Goal: Information Seeking & Learning: Learn about a topic

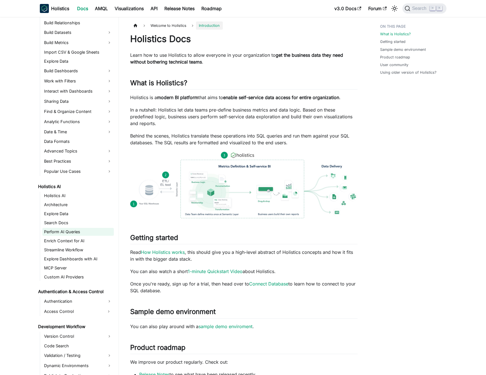
scroll to position [130, 0]
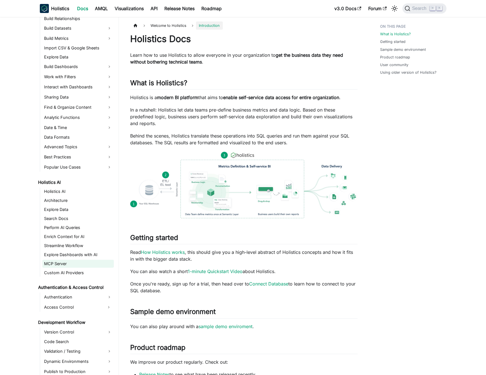
click at [71, 263] on link "MCP Server" at bounding box center [77, 264] width 71 height 8
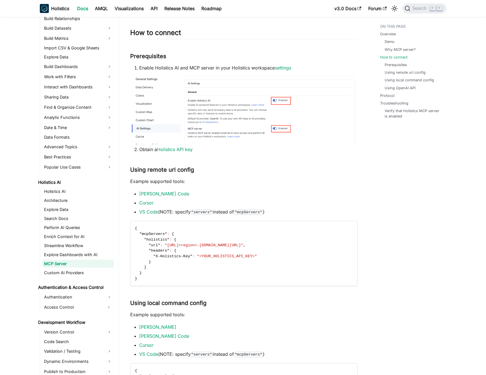
scroll to position [348, 0]
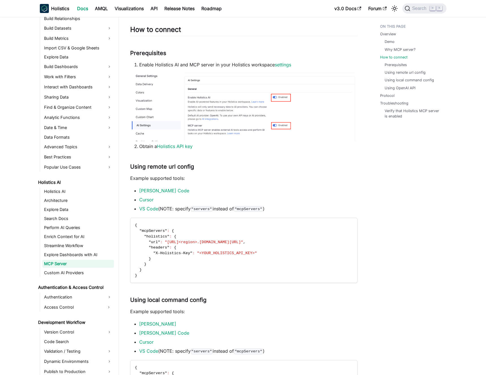
click at [218, 175] on p "Example supported tools:" at bounding box center [243, 178] width 227 height 7
click at [224, 176] on p "Example supported tools:" at bounding box center [243, 178] width 227 height 7
click at [161, 188] on link "[PERSON_NAME] Code" at bounding box center [164, 191] width 50 height 6
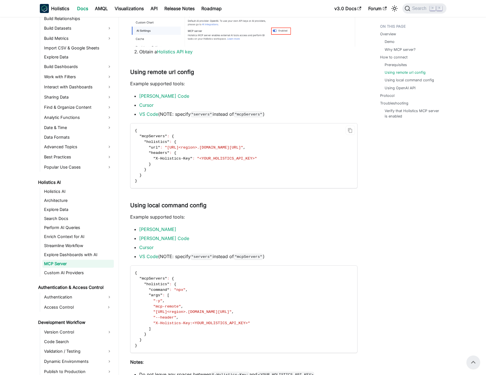
scroll to position [442, 0]
click at [216, 142] on code "{ "mcpServers" : { "holistics" : { "url" : "[URL]<region>.[DOMAIN_NAME][URL]" ,…" at bounding box center [243, 156] width 226 height 65
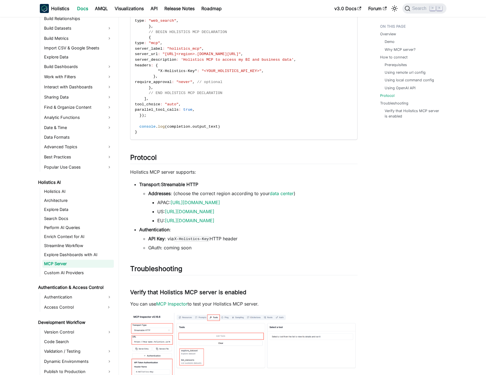
scroll to position [910, 0]
click at [195, 189] on li "Addresses : (choose the correct region according to your data center ) APAC: [U…" at bounding box center [252, 206] width 209 height 34
click at [199, 190] on li "Addresses : (choose the correct region according to your data center ) APAC: [U…" at bounding box center [252, 206] width 209 height 34
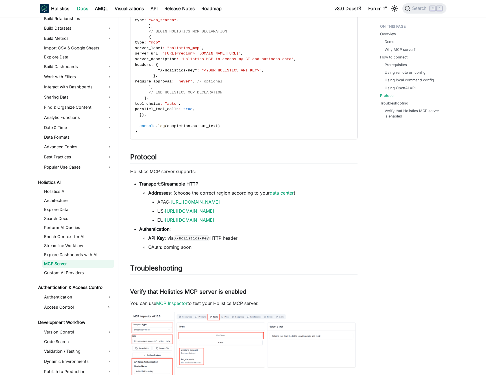
click at [273, 205] on li "APAC: [URL][DOMAIN_NAME]" at bounding box center [257, 202] width 200 height 7
drag, startPoint x: 273, startPoint y: 205, endPoint x: 269, endPoint y: 204, distance: 4.0
click at [269, 204] on li "APAC: [URL][DOMAIN_NAME]" at bounding box center [257, 202] width 200 height 7
click at [265, 205] on li "APAC: [URL][DOMAIN_NAME]" at bounding box center [257, 202] width 200 height 7
drag, startPoint x: 265, startPoint y: 205, endPoint x: 218, endPoint y: 206, distance: 46.9
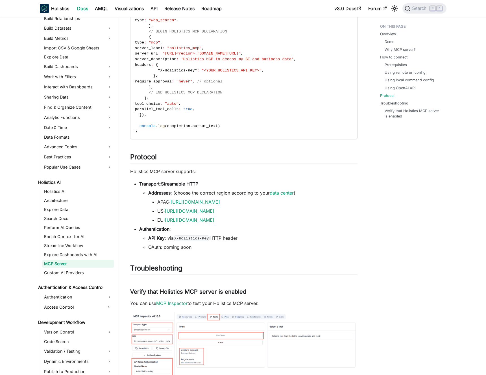
click at [218, 206] on ul "APAC: [URL][DOMAIN_NAME] US: [URL][DOMAIN_NAME] EU: [URL][DOMAIN_NAME]" at bounding box center [252, 211] width 209 height 25
drag, startPoint x: 282, startPoint y: 202, endPoint x: 278, endPoint y: 202, distance: 4.0
click at [282, 202] on li "APAC: [URL][DOMAIN_NAME]" at bounding box center [257, 202] width 200 height 7
drag, startPoint x: 248, startPoint y: 202, endPoint x: 176, endPoint y: 204, distance: 72.0
click at [176, 204] on li "APAC: [URL][DOMAIN_NAME]" at bounding box center [257, 202] width 200 height 7
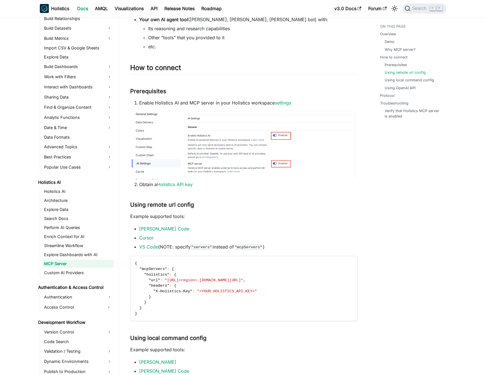
scroll to position [407, 0]
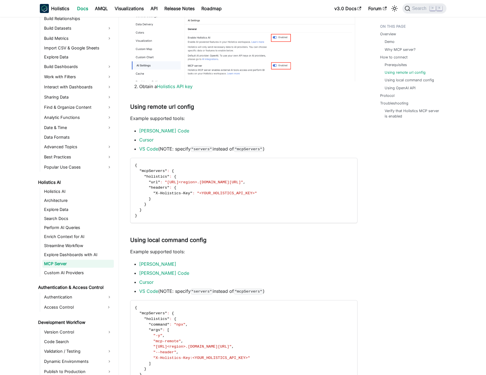
click at [209, 149] on code ""servers"" at bounding box center [202, 149] width 22 height 6
click at [216, 148] on li "VS Code (NOTE: specify "servers" instead of "mcpServers" )" at bounding box center [248, 148] width 218 height 7
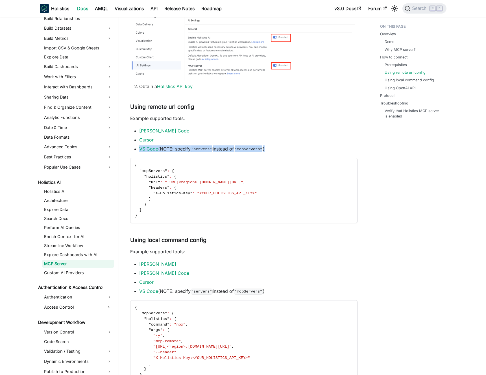
drag, startPoint x: 216, startPoint y: 148, endPoint x: 221, endPoint y: 149, distance: 5.1
click at [216, 148] on li "VS Code (NOTE: specify "servers" instead of "mcpServers" )" at bounding box center [248, 148] width 218 height 7
click at [221, 149] on li "VS Code (NOTE: specify "servers" instead of "mcpServers" )" at bounding box center [248, 148] width 218 height 7
click at [221, 132] on li "[PERSON_NAME] Code" at bounding box center [248, 130] width 218 height 7
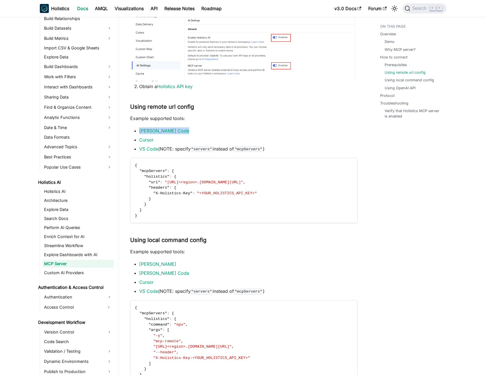
click at [221, 132] on li "[PERSON_NAME] Code" at bounding box center [248, 130] width 218 height 7
click at [215, 132] on li "[PERSON_NAME] Code" at bounding box center [248, 130] width 218 height 7
click at [188, 148] on li "VS Code (NOTE: specify "servers" instead of "mcpServers" )" at bounding box center [248, 148] width 218 height 7
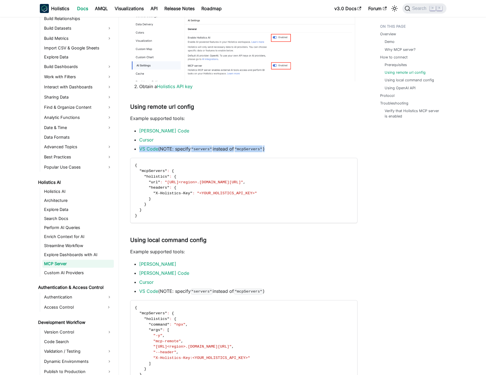
click at [193, 148] on code ""servers"" at bounding box center [202, 149] width 22 height 6
drag, startPoint x: 193, startPoint y: 148, endPoint x: 232, endPoint y: 149, distance: 39.5
click at [232, 149] on li "VS Code (NOTE: specify "servers" instead of "mcpServers" )" at bounding box center [248, 148] width 218 height 7
click at [255, 149] on code ""mcpServers"" at bounding box center [248, 149] width 29 height 6
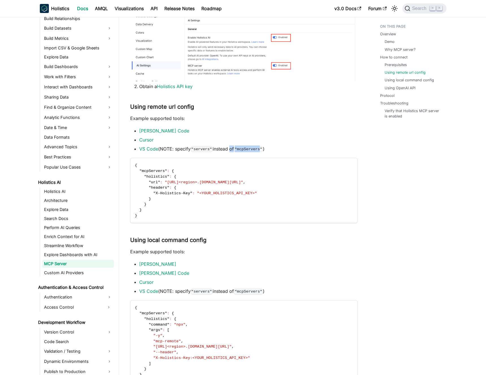
drag, startPoint x: 255, startPoint y: 149, endPoint x: 228, endPoint y: 149, distance: 27.1
click at [229, 149] on li "VS Code (NOTE: specify "servers" instead of "mcpServers" )" at bounding box center [248, 148] width 218 height 7
click at [228, 149] on li "VS Code (NOTE: specify "servers" instead of "mcpServers" )" at bounding box center [248, 148] width 218 height 7
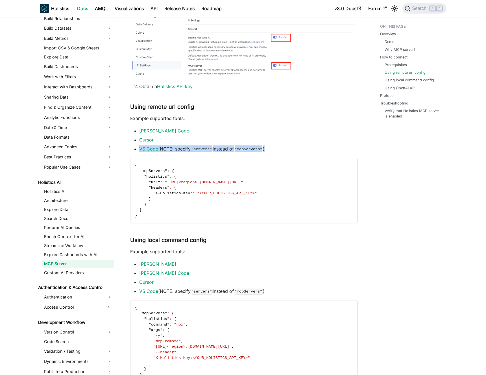
click at [232, 149] on li "VS Code (NOTE: specify "servers" instead of "mcpServers" )" at bounding box center [248, 148] width 218 height 7
click at [236, 148] on li "VS Code (NOTE: specify "servers" instead of "mcpServers" )" at bounding box center [248, 148] width 218 height 7
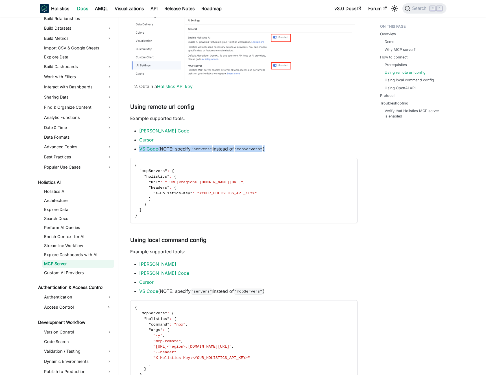
click at [236, 148] on li "VS Code (NOTE: specify "servers" instead of "mcpServers" )" at bounding box center [248, 148] width 218 height 7
click at [241, 149] on code ""mcpServers"" at bounding box center [248, 149] width 29 height 6
click at [238, 149] on li "VS Code (NOTE: specify "servers" instead of "mcpServers" )" at bounding box center [248, 148] width 218 height 7
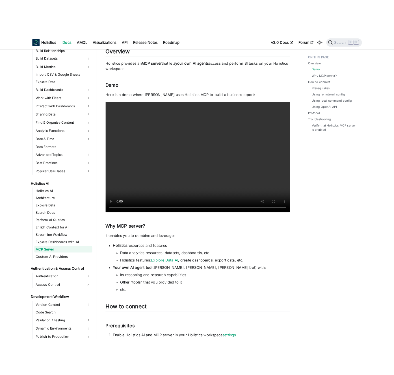
scroll to position [42, 0]
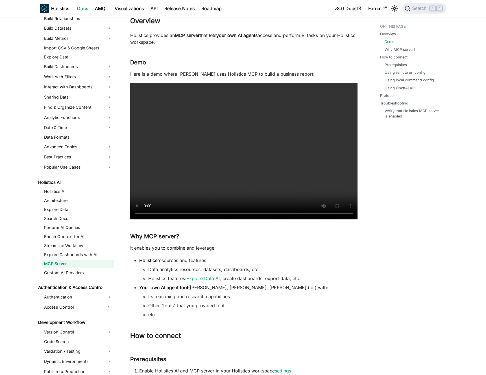
click at [221, 72] on p "Here is a demo where [PERSON_NAME] uses Holistics MCP to build a business repor…" at bounding box center [243, 74] width 227 height 7
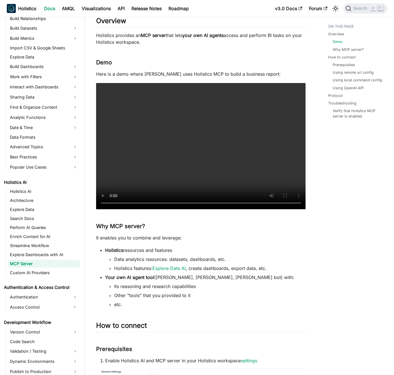
click at [181, 281] on li "Your own AI agent tool ([PERSON_NAME], [PERSON_NAME], [PERSON_NAME] bot) with: …" at bounding box center [205, 291] width 200 height 34
click at [186, 279] on li "Your own AI agent tool ([PERSON_NAME], [PERSON_NAME], [PERSON_NAME] bot) with: …" at bounding box center [205, 291] width 200 height 34
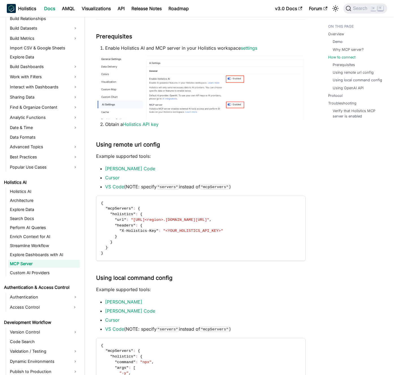
scroll to position [354, 0]
click at [152, 186] on li "VS Code (NOTE: specify "servers" instead of "mcpServers" )" at bounding box center [205, 186] width 200 height 7
click at [139, 184] on li "VS Code (NOTE: specify "servers" instead of "mcpServers" )" at bounding box center [205, 186] width 200 height 7
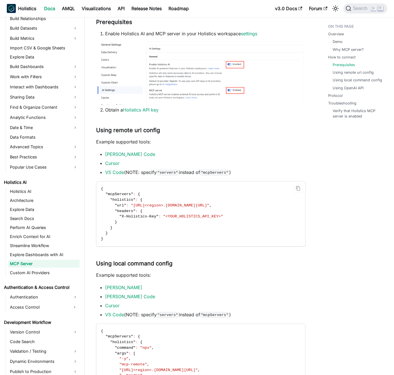
scroll to position [450, 0]
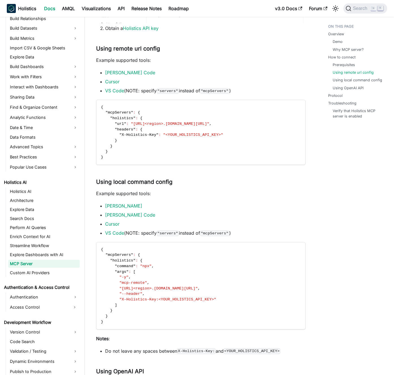
click at [159, 207] on li "[PERSON_NAME]" at bounding box center [205, 205] width 200 height 7
click at [122, 206] on link "[PERSON_NAME]" at bounding box center [123, 206] width 37 height 6
click at [189, 209] on ul "[PERSON_NAME] [PERSON_NAME] VS Code (NOTE: specify "servers" instead of "mcpSer…" at bounding box center [200, 219] width 209 height 34
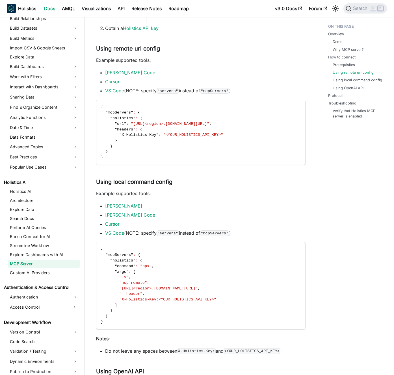
click at [189, 216] on li "[PERSON_NAME] Code" at bounding box center [205, 214] width 200 height 7
click at [170, 222] on li "Cursor" at bounding box center [205, 224] width 200 height 7
click at [172, 223] on li "Cursor" at bounding box center [205, 224] width 200 height 7
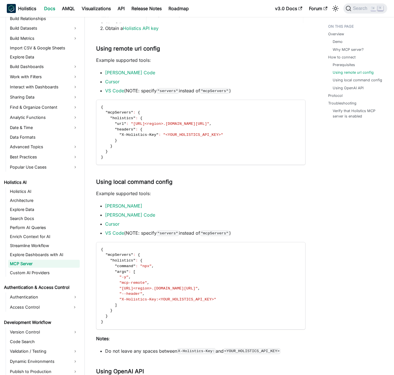
click at [167, 240] on div "Holistics MCP Server Overview ​ Holistics provides an MCP server that lets your…" at bounding box center [200, 311] width 209 height 1457
click at [167, 239] on div "Holistics MCP Server Overview ​ Holistics provides an MCP server that lets your…" at bounding box center [200, 311] width 209 height 1457
click at [169, 236] on div "Holistics MCP Server Overview ​ Holistics provides an MCP server that lets your…" at bounding box center [200, 311] width 209 height 1457
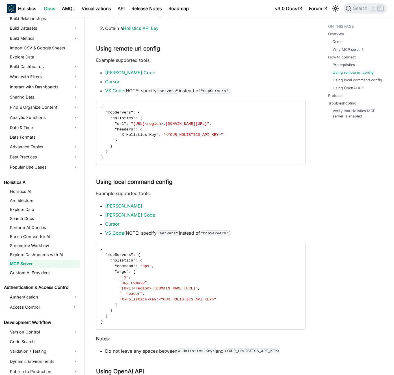
click at [170, 233] on code ""servers"" at bounding box center [167, 233] width 22 height 6
click at [171, 233] on code ""servers"" at bounding box center [167, 233] width 22 height 6
drag, startPoint x: 171, startPoint y: 233, endPoint x: 179, endPoint y: 230, distance: 9.0
click at [171, 232] on code ""servers"" at bounding box center [167, 233] width 22 height 6
click at [179, 230] on li "VS Code (NOTE: specify "servers" instead of "mcpServers" )" at bounding box center [205, 233] width 200 height 7
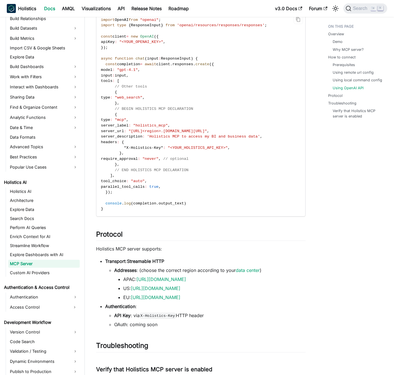
scroll to position [841, 0]
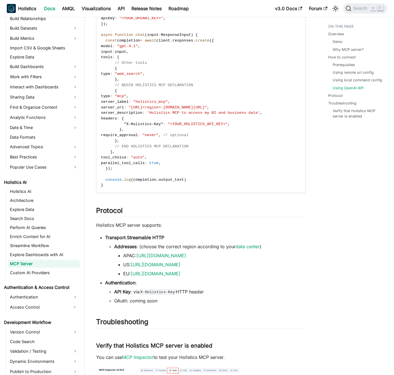
click at [198, 247] on li "Addresses : (choose the correct region according to your data center ) APAC: [U…" at bounding box center [209, 260] width 191 height 34
drag, startPoint x: 198, startPoint y: 247, endPoint x: 194, endPoint y: 245, distance: 4.9
click at [198, 247] on li "Addresses : (choose the correct region according to your data center ) APAC: [U…" at bounding box center [209, 260] width 191 height 34
click at [192, 244] on li "Addresses : (choose the correct region according to your data center ) APAC: [U…" at bounding box center [209, 260] width 191 height 34
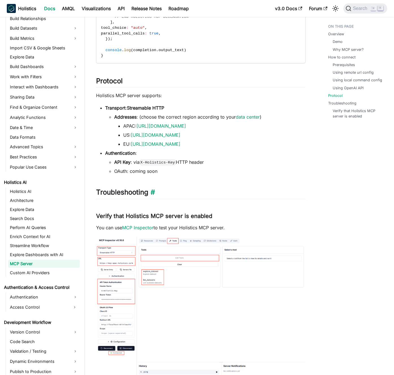
scroll to position [1007, 0]
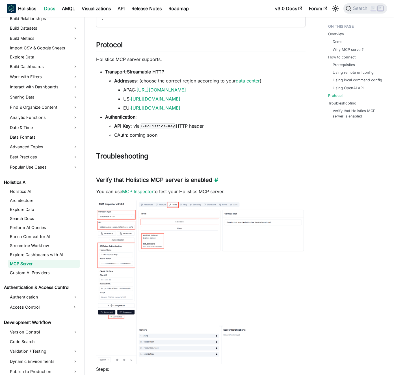
click at [176, 180] on h3 "Verify that Holistics MCP server is enabled ​" at bounding box center [200, 179] width 209 height 7
click at [173, 180] on h3 "Verify that Holistics MCP server is enabled ​" at bounding box center [200, 179] width 209 height 7
click at [174, 188] on p "You can use MCP Inspector to test your Holistics MCP server." at bounding box center [200, 191] width 209 height 7
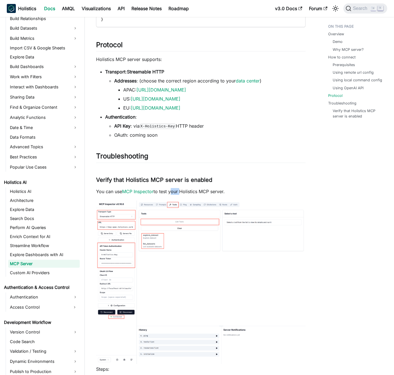
click at [174, 188] on p "You can use MCP Inspector to test your Holistics MCP server." at bounding box center [200, 191] width 209 height 7
click at [169, 189] on p "You can use MCP Inspector to test your Holistics MCP server." at bounding box center [200, 191] width 209 height 7
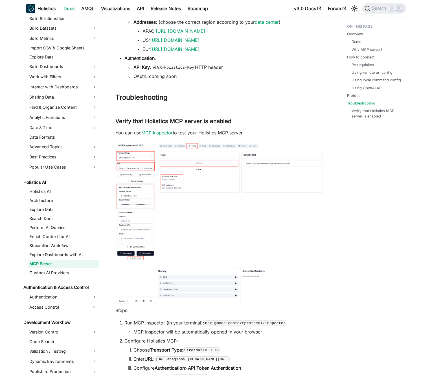
scroll to position [1197, 0]
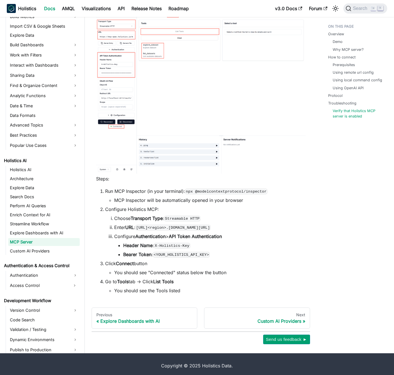
click at [170, 189] on li "Run MCP Inspector (in your terminal): npx @modelcontextprotocol/inspector MCP I…" at bounding box center [205, 196] width 200 height 16
click at [166, 190] on li "Run MCP Inspector (in your terminal): npx @modelcontextprotocol/inspector MCP I…" at bounding box center [205, 196] width 200 height 16
click at [163, 198] on li "MCP Inspector will be automatically opened in your browser" at bounding box center [209, 200] width 191 height 7
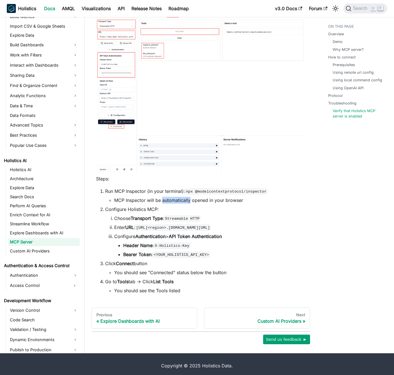
click at [163, 198] on li "MCP Inspector will be automatically opened in your browser" at bounding box center [209, 200] width 191 height 7
click at [160, 199] on li "MCP Inspector will be automatically opened in your browser" at bounding box center [209, 200] width 191 height 7
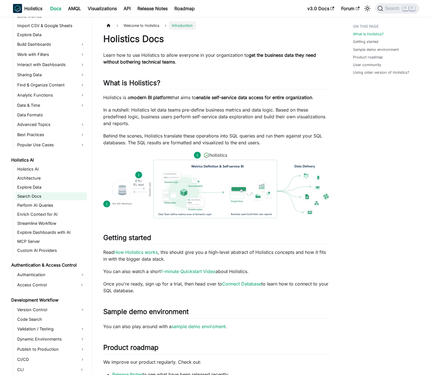
scroll to position [178, 0]
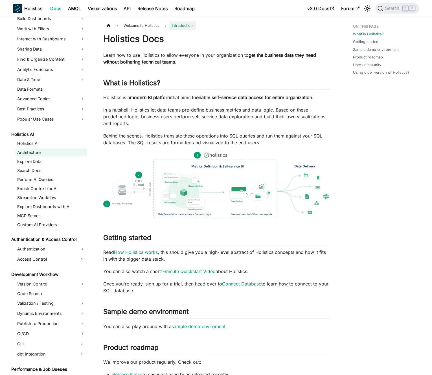
click at [41, 153] on link "Architecture" at bounding box center [51, 153] width 71 height 8
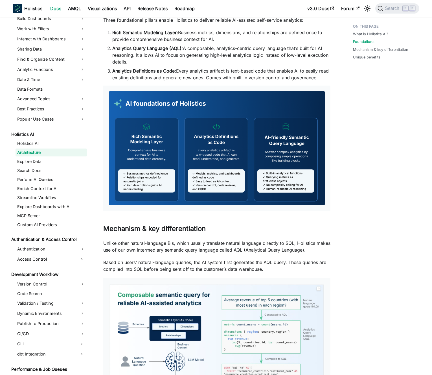
scroll to position [102, 0]
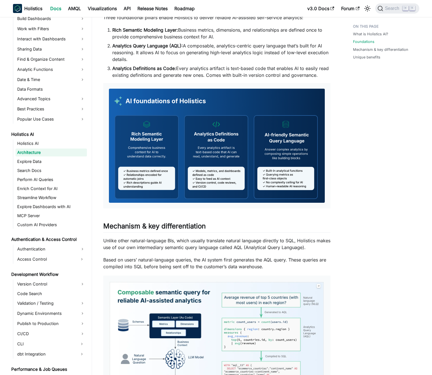
click at [191, 151] on img at bounding box center [217, 146] width 216 height 114
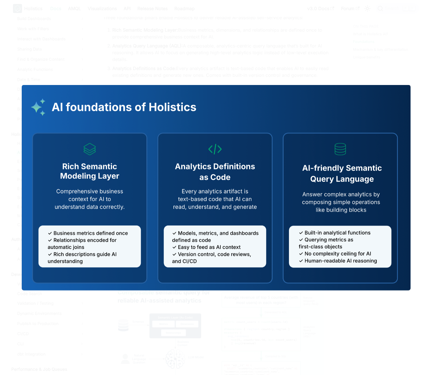
click at [153, 58] on div at bounding box center [216, 187] width 432 height 375
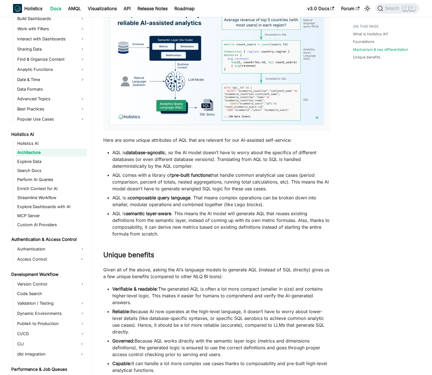
scroll to position [386, 0]
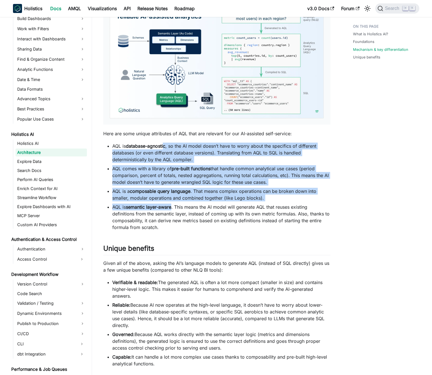
drag, startPoint x: 166, startPoint y: 144, endPoint x: 172, endPoint y: 208, distance: 63.9
click at [172, 208] on ul "AQL is database-agnostic , so the AI model doesn’t have to worry about the spec…" at bounding box center [216, 187] width 227 height 88
click at [171, 208] on strong "semantic layer-aware" at bounding box center [148, 207] width 45 height 6
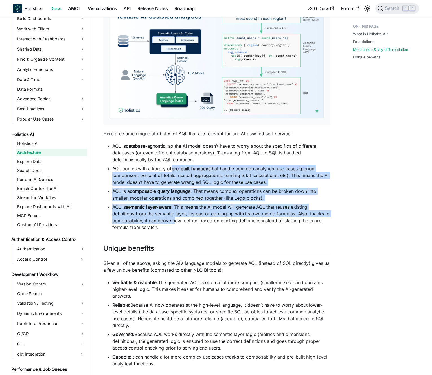
drag, startPoint x: 175, startPoint y: 221, endPoint x: 173, endPoint y: 153, distance: 68.4
click at [173, 155] on ul "AQL is database-agnostic , so the AI model doesn’t have to worry about the spec…" at bounding box center [216, 187] width 227 height 88
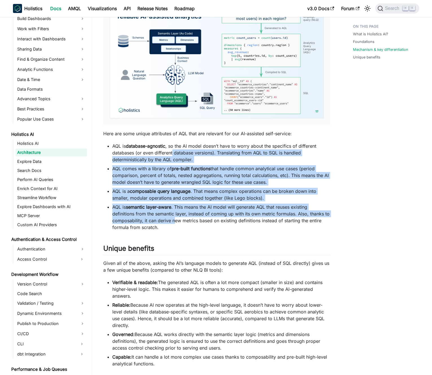
click at [173, 152] on li "AQL is database-agnostic , so the AI model doesn’t have to worry about the spec…" at bounding box center [221, 153] width 218 height 20
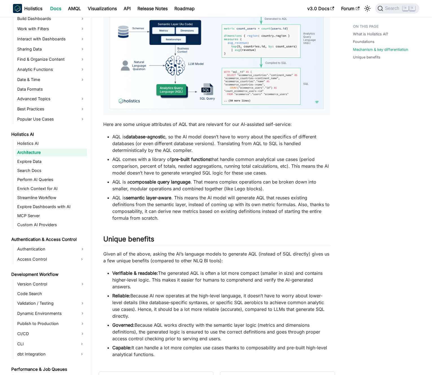
scroll to position [396, 0]
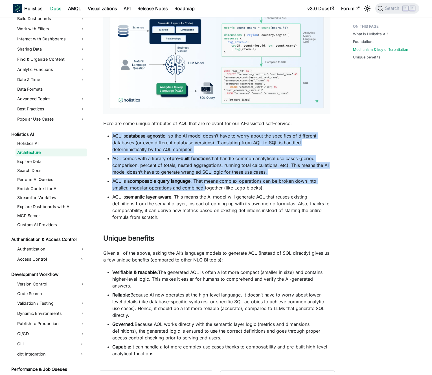
drag, startPoint x: 196, startPoint y: 130, endPoint x: 206, endPoint y: 203, distance: 74.4
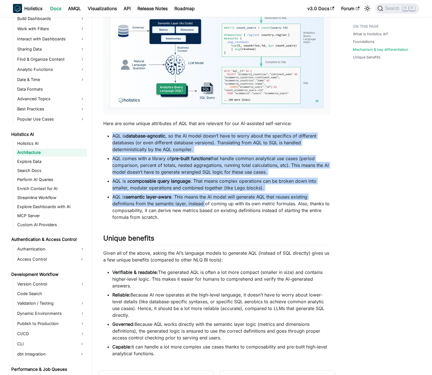
click at [206, 204] on li "AQL is semantic layer-aware . This means the AI model will generate AQL that re…" at bounding box center [221, 206] width 218 height 27
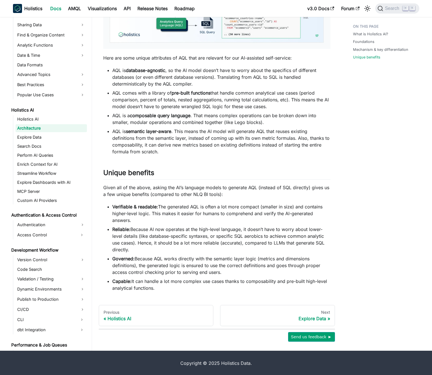
scroll to position [462, 0]
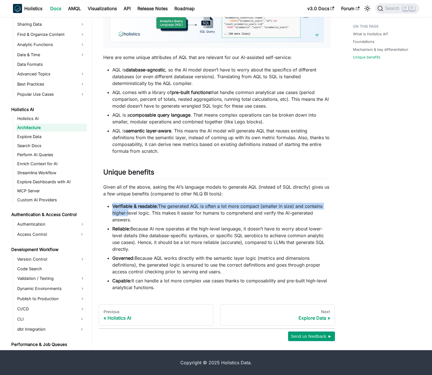
drag, startPoint x: 109, startPoint y: 204, endPoint x: 129, endPoint y: 213, distance: 22.1
click at [128, 213] on li "Verifiable & readable: The generated AQL is often a lot more compact (smaller i…" at bounding box center [221, 213] width 218 height 20
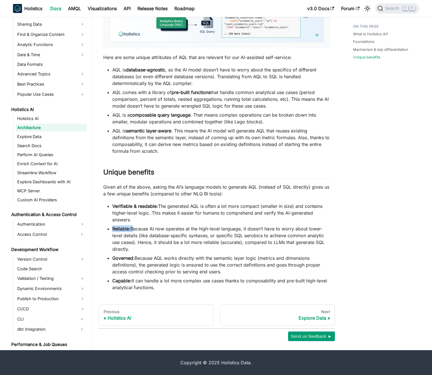
drag, startPoint x: 106, startPoint y: 230, endPoint x: 132, endPoint y: 230, distance: 26.0
click at [132, 230] on ul "Verifiable & readable: The generated AQL is often a lot more compact (smaller i…" at bounding box center [216, 247] width 227 height 88
click at [132, 230] on li "Reliable: Because AI now operates at the high-level language, it doesn’t have t…" at bounding box center [221, 238] width 218 height 27
drag, startPoint x: 106, startPoint y: 208, endPoint x: 157, endPoint y: 207, distance: 50.5
click at [157, 207] on ul "Verifiable & readable: The generated AQL is often a lot more compact (smaller i…" at bounding box center [216, 247] width 227 height 88
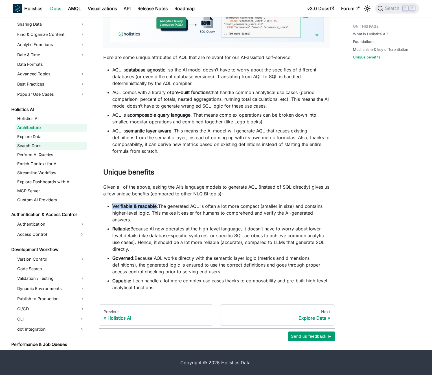
click at [157, 142] on li "AQL is semantic layer-aware . This means the AI model will generate AQL that re…" at bounding box center [221, 140] width 218 height 27
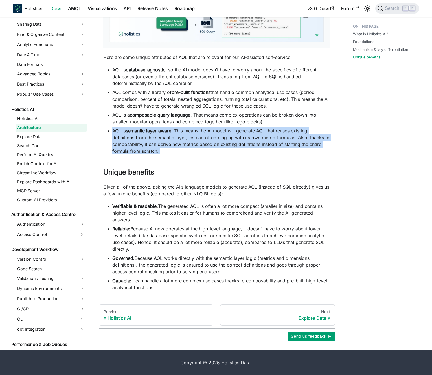
click at [157, 142] on li "AQL is semantic layer-aware . This means the AI model will generate AQL that re…" at bounding box center [221, 140] width 218 height 27
click at [155, 142] on li "AQL is semantic layer-aware . This means the AI model will generate AQL that re…" at bounding box center [221, 140] width 218 height 27
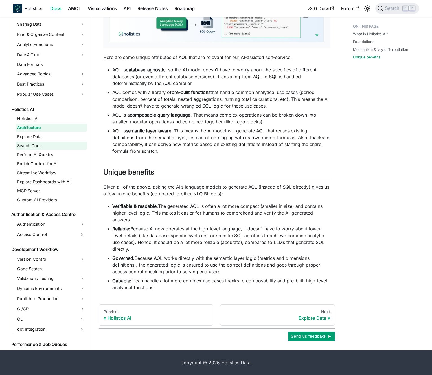
click at [180, 150] on li "AQL is semantic layer-aware . This means the AI model will generate AQL that re…" at bounding box center [221, 140] width 218 height 27
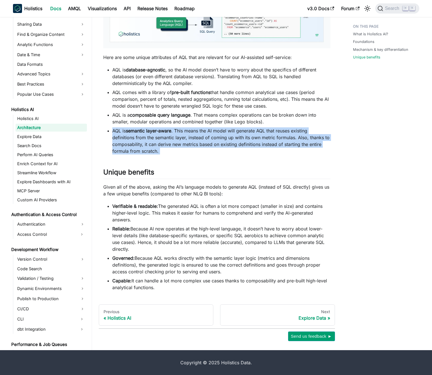
click at [180, 150] on li "AQL is semantic layer-aware . This means the AI model will generate AQL that re…" at bounding box center [221, 140] width 218 height 27
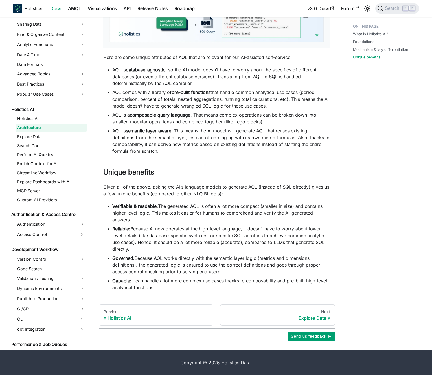
click at [175, 150] on li "AQL is semantic layer-aware . This means the AI model will generate AQL that re…" at bounding box center [221, 140] width 218 height 27
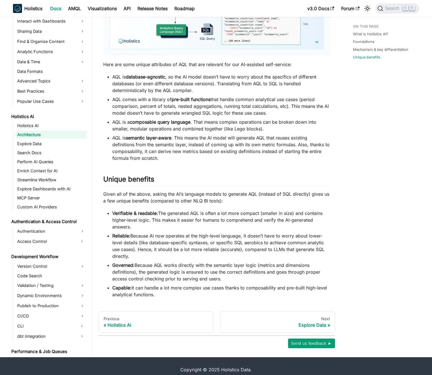
scroll to position [459, 0]
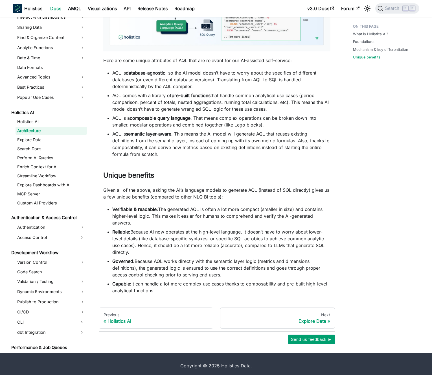
click at [175, 137] on li "AQL is semantic layer-aware . This means the AI model will generate AQL that re…" at bounding box center [221, 143] width 218 height 27
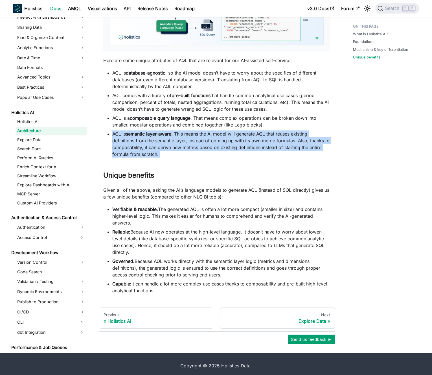
click at [175, 137] on li "AQL is semantic layer-aware . This means the AI model will generate AQL that re…" at bounding box center [221, 143] width 218 height 27
click at [178, 138] on li "AQL is semantic layer-aware . This means the AI model will generate AQL that re…" at bounding box center [221, 143] width 218 height 27
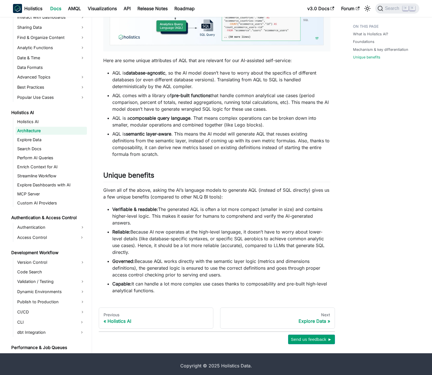
click at [191, 188] on p "Given all of the above, asking the AI’s language models to generate AQL (instea…" at bounding box center [216, 194] width 227 height 14
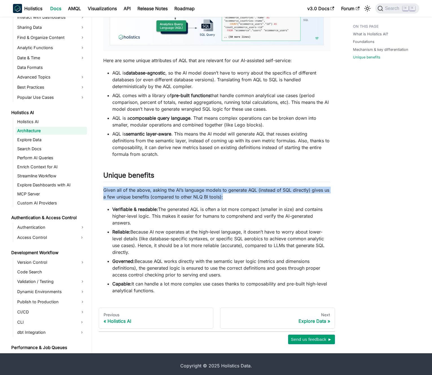
click at [191, 188] on p "Given all of the above, asking the AI’s language models to generate AQL (instea…" at bounding box center [216, 194] width 227 height 14
click at [193, 191] on p "Given all of the above, asking the AI’s language models to generate AQL (instea…" at bounding box center [216, 194] width 227 height 14
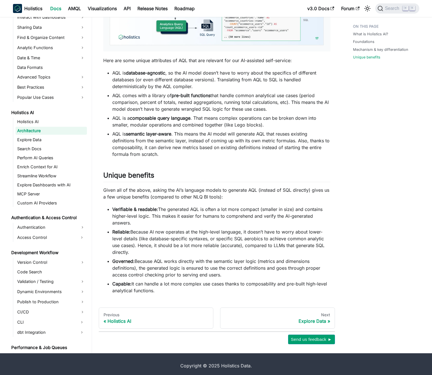
click at [187, 153] on li "AQL is semantic layer-aware . This means the AI model will generate AQL that re…" at bounding box center [221, 143] width 218 height 27
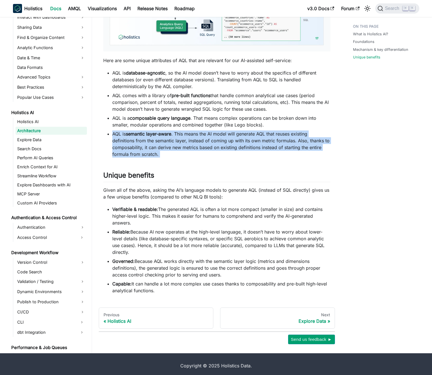
click at [187, 153] on li "AQL is semantic layer-aware . This means the AI model will generate AQL that re…" at bounding box center [221, 143] width 218 height 27
click at [180, 154] on li "AQL is semantic layer-aware . This means the AI model will generate AQL that re…" at bounding box center [221, 143] width 218 height 27
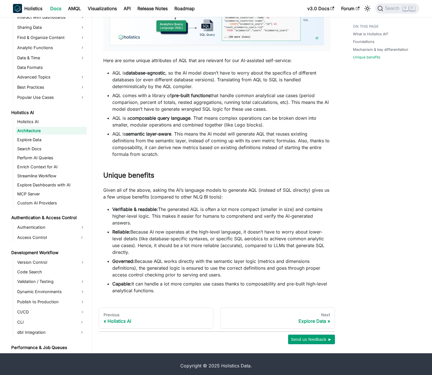
scroll to position [172, 0]
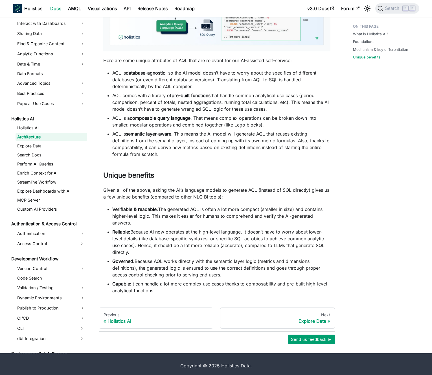
click at [170, 155] on li "AQL is semantic layer-aware . This means the AI model will generate AQL that re…" at bounding box center [221, 143] width 218 height 27
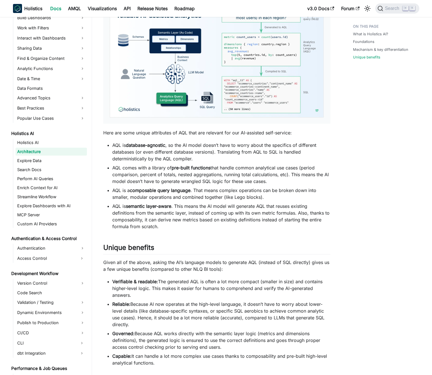
scroll to position [462, 0]
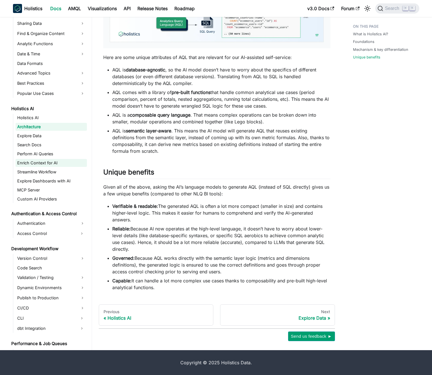
click at [55, 162] on link "Enrich Context for AI" at bounding box center [51, 163] width 71 height 8
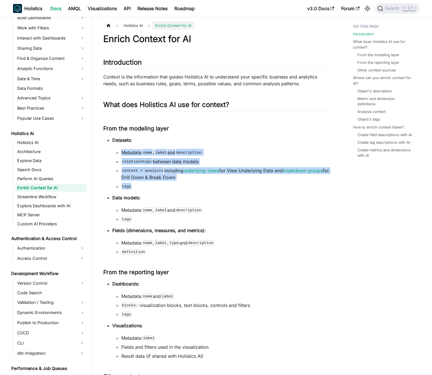
drag, startPoint x: 204, startPoint y: 183, endPoint x: 217, endPoint y: 143, distance: 42.3
click at [217, 145] on li "Datasets: Metadata: name , label and description relationships between data mod…" at bounding box center [221, 163] width 218 height 53
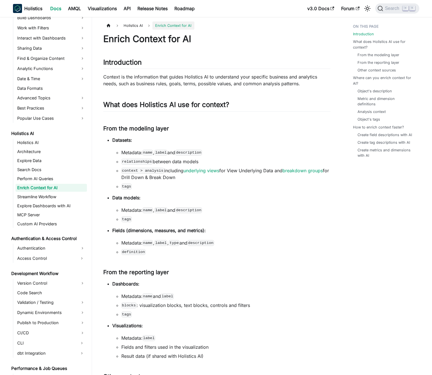
click at [217, 143] on li "Datasets: Metadata: name , label and description relationships between data mod…" at bounding box center [221, 163] width 218 height 53
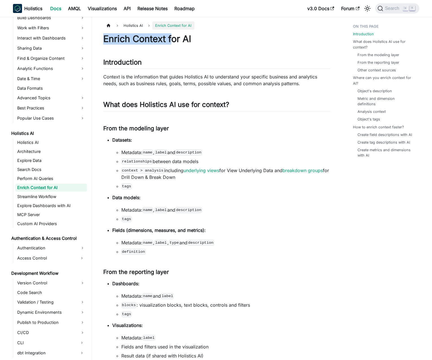
drag, startPoint x: 105, startPoint y: 38, endPoint x: 171, endPoint y: 39, distance: 66.6
click at [171, 39] on h1 "Enrich Context for AI" at bounding box center [216, 38] width 227 height 11
drag, startPoint x: 165, startPoint y: 39, endPoint x: 111, endPoint y: 41, distance: 54.5
click at [111, 41] on h1 "Enrich Context for AI" at bounding box center [216, 38] width 227 height 11
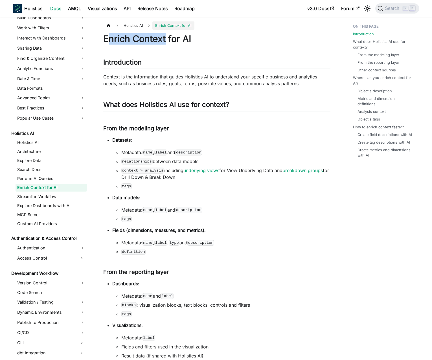
click at [111, 41] on h1 "Enrich Context for AI" at bounding box center [216, 38] width 227 height 11
drag, startPoint x: 120, startPoint y: 38, endPoint x: 179, endPoint y: 38, distance: 58.7
click at [179, 38] on h1 "Enrich Context for AI" at bounding box center [216, 38] width 227 height 11
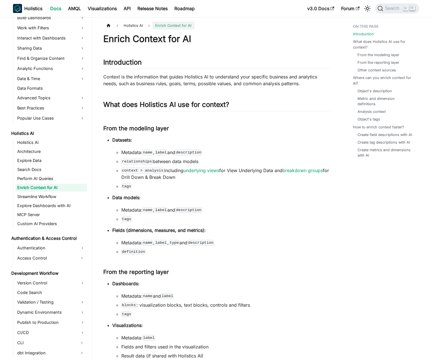
drag, startPoint x: 255, startPoint y: 134, endPoint x: 258, endPoint y: 192, distance: 58.5
click at [258, 195] on p "Data models:" at bounding box center [221, 197] width 218 height 7
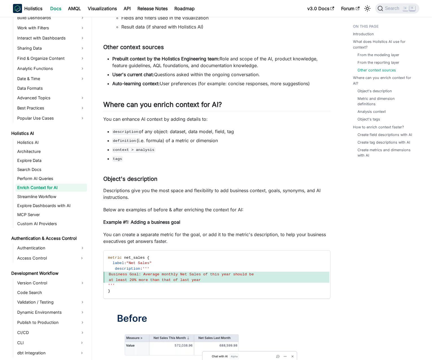
scroll to position [387, 0]
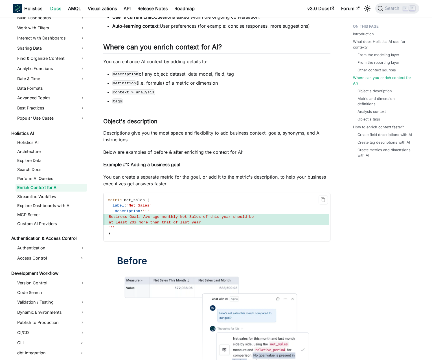
drag, startPoint x: 115, startPoint y: 211, endPoint x: 148, endPoint y: 227, distance: 37.4
click at [148, 227] on code "metric net_sales { label : "Net Sales" description : ''' Business Goal: Average…" at bounding box center [217, 217] width 226 height 48
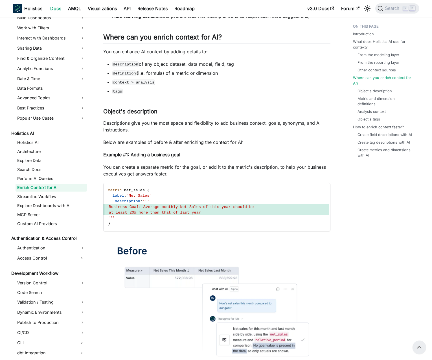
scroll to position [339, 0]
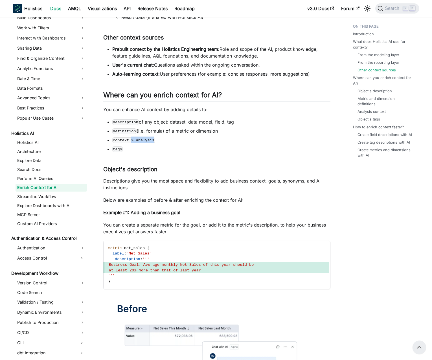
drag, startPoint x: 154, startPoint y: 140, endPoint x: 130, endPoint y: 142, distance: 23.5
click at [131, 142] on li "context > analysis" at bounding box center [221, 140] width 218 height 7
click at [130, 141] on code "context > analysis" at bounding box center [133, 141] width 43 height 6
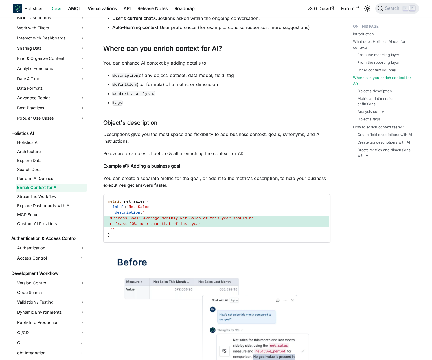
click at [207, 180] on p "You can create a separate metric for the goal, or add it to the metric's descri…" at bounding box center [216, 182] width 227 height 14
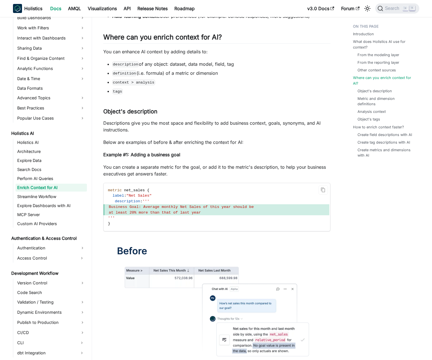
click at [123, 200] on span "description" at bounding box center [127, 201] width 25 height 4
click at [137, 202] on span "description" at bounding box center [127, 201] width 25 height 4
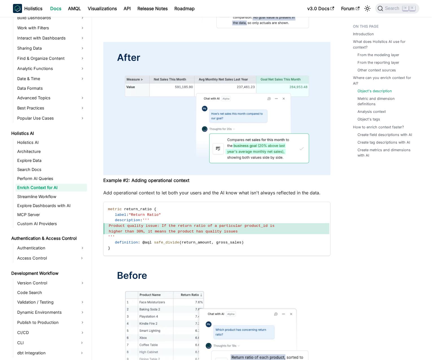
scroll to position [728, 0]
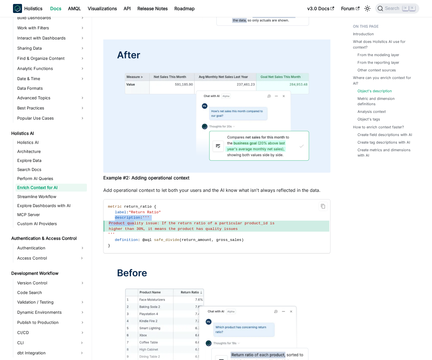
drag, startPoint x: 117, startPoint y: 218, endPoint x: 141, endPoint y: 226, distance: 25.2
click at [141, 226] on code "metric return_ratio { label : "Return Ratio" description : ''' Product quality …" at bounding box center [217, 227] width 226 height 54
click at [141, 226] on span "higher than 30%, it means the product has quality issues" at bounding box center [217, 229] width 226 height 6
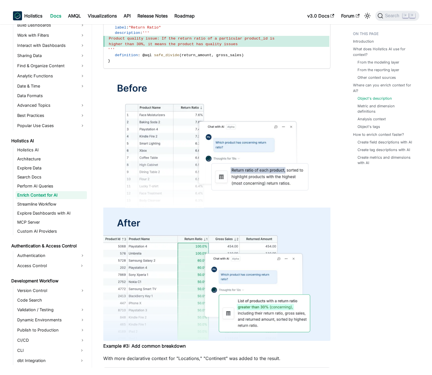
scroll to position [927, 0]
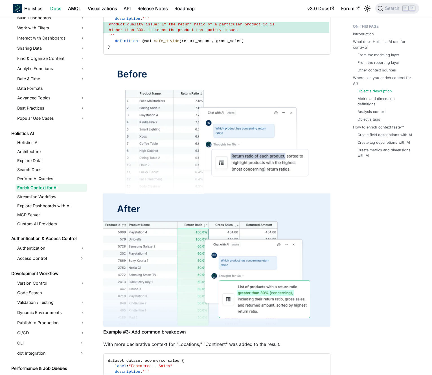
click at [169, 64] on img at bounding box center [216, 193] width 227 height 267
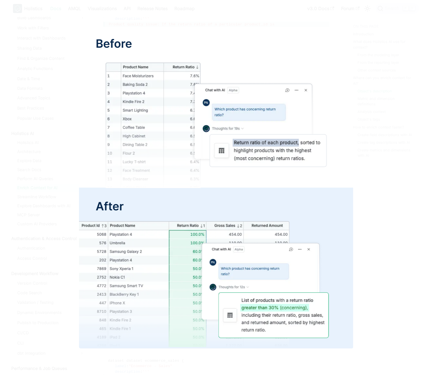
click at [165, 41] on img at bounding box center [216, 188] width 274 height 322
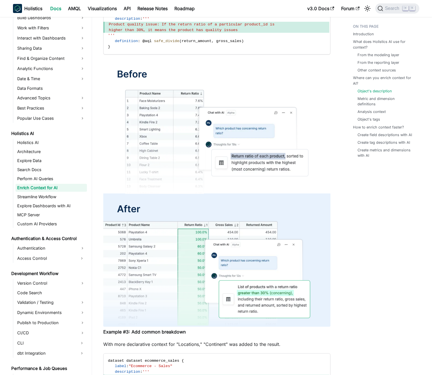
click at [163, 31] on div at bounding box center [216, 187] width 432 height 375
click at [166, 39] on span "safe_divide" at bounding box center [166, 41] width 25 height 4
click at [168, 40] on span "safe_divide" at bounding box center [166, 41] width 25 height 4
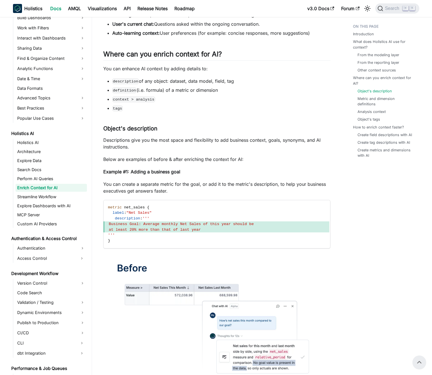
scroll to position [282, 0]
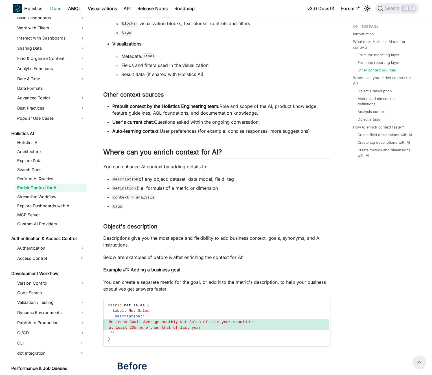
click at [174, 75] on li "Result data (if shared with Holistics AI)" at bounding box center [225, 74] width 209 height 7
